Goal: Task Accomplishment & Management: Complete application form

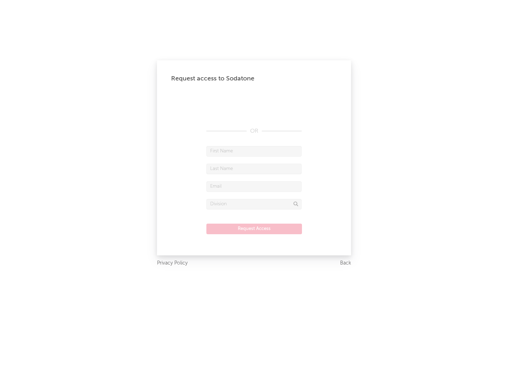
click at [254, 151] on input "text" at bounding box center [253, 151] width 95 height 11
type input "[PERSON_NAME]"
click at [254, 169] on input "text" at bounding box center [253, 169] width 95 height 11
type input "[PERSON_NAME]"
click at [254, 186] on input "text" at bounding box center [253, 186] width 95 height 11
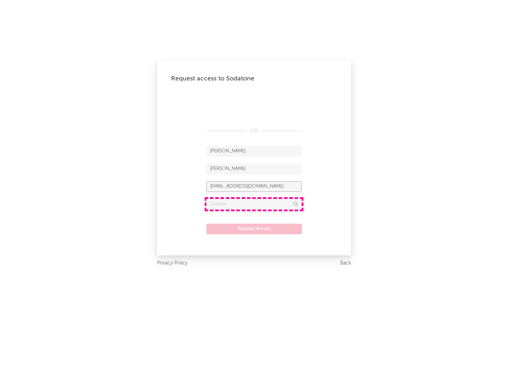
type input "[EMAIL_ADDRESS][DOMAIN_NAME]"
click at [254, 204] on input "text" at bounding box center [253, 204] width 95 height 11
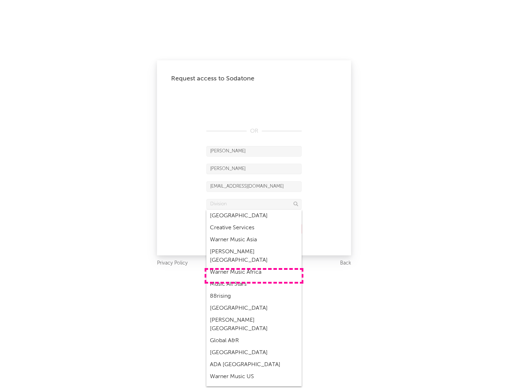
click at [254, 278] on div "Music All Stars" at bounding box center [253, 284] width 95 height 12
type input "Music All Stars"
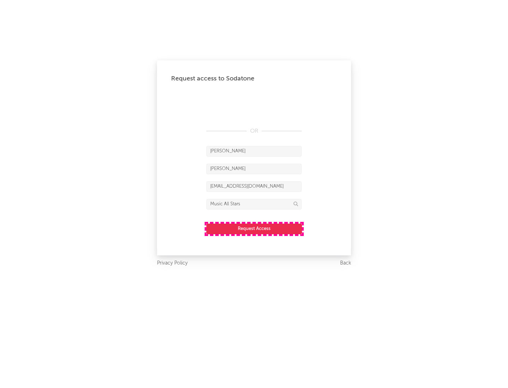
click at [254, 229] on button "Request Access" at bounding box center [254, 229] width 96 height 11
